Goal: Check status: Check status

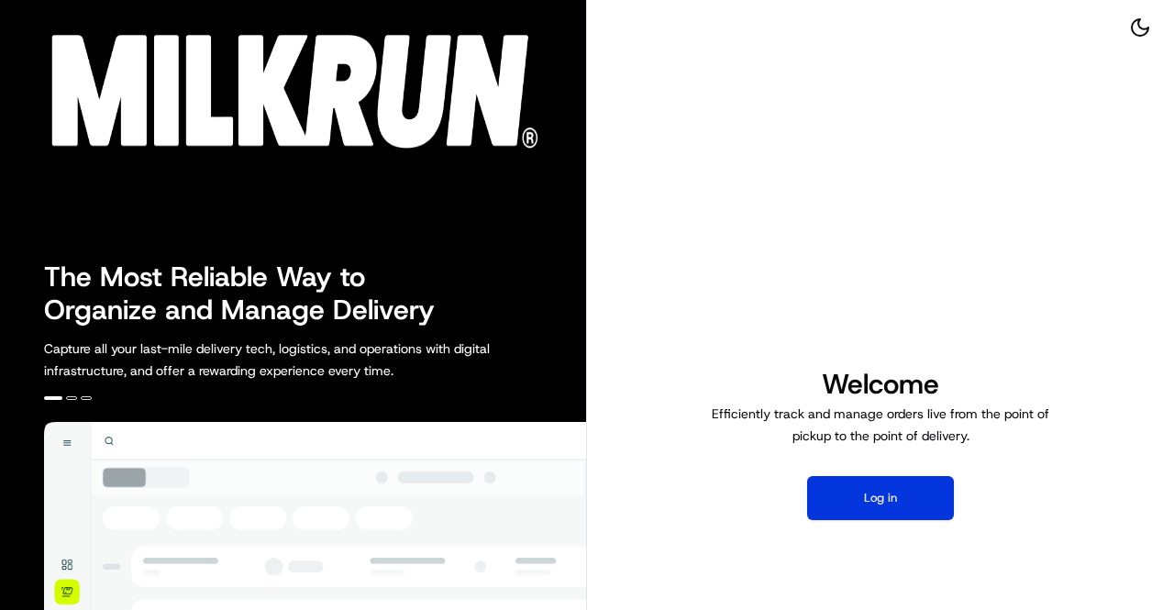
click at [893, 496] on button "Log in" at bounding box center [880, 498] width 147 height 44
